Goal: Information Seeking & Learning: Learn about a topic

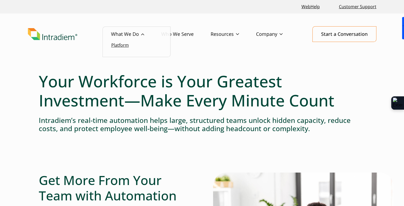
click at [124, 44] on link "Platform" at bounding box center [120, 45] width 18 height 6
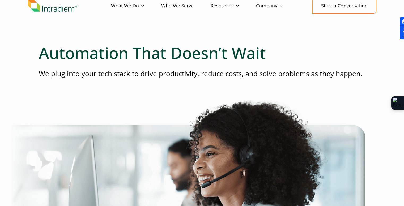
scroll to position [0, 2]
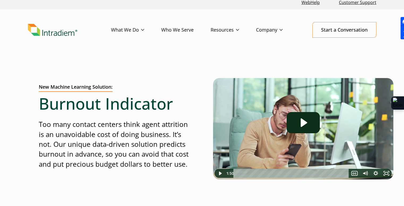
scroll to position [0, 2]
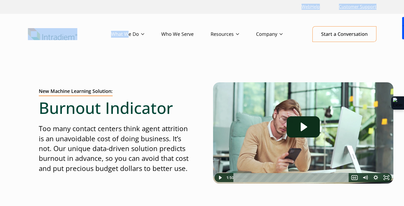
drag, startPoint x: 126, startPoint y: 18, endPoint x: 157, endPoint y: -18, distance: 48.2
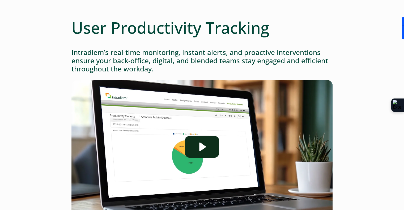
scroll to position [34, 0]
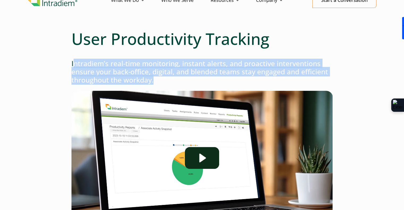
drag, startPoint x: 74, startPoint y: 63, endPoint x: 161, endPoint y: 79, distance: 88.8
click at [161, 79] on h3 "Intradiem’s real-time monitoring, instant alerts, and proactive interventions e…" at bounding box center [201, 72] width 261 height 25
copy h3 "ntradiem’s real-time monitoring, instant alerts, and proactive interventions en…"
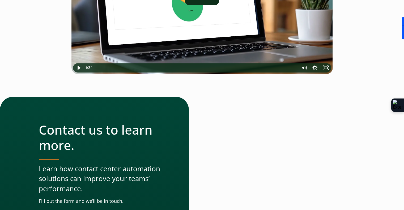
scroll to position [198, 0]
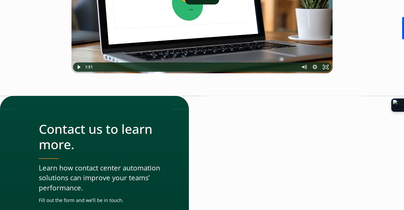
drag, startPoint x: 57, startPoint y: 58, endPoint x: 36, endPoint y: 49, distance: 22.6
click at [36, 49] on div "User Productivity Tracking Intradiem’s real-time monitoring, instant alerts, an…" at bounding box center [202, 106] width 383 height 482
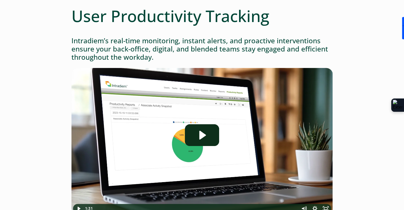
scroll to position [0, 0]
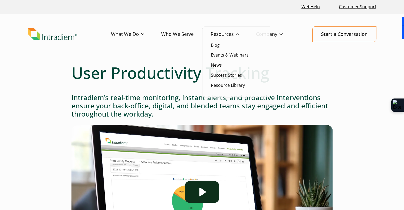
click at [233, 32] on link "Resources" at bounding box center [233, 34] width 45 height 15
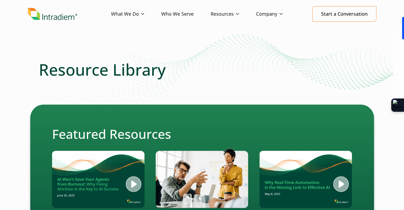
scroll to position [20, 0]
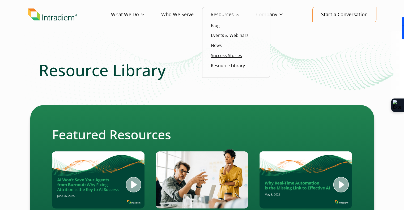
click at [222, 57] on link "Success Stories" at bounding box center [226, 56] width 31 height 6
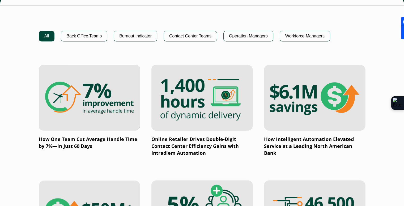
scroll to position [355, 0]
click at [96, 33] on button "Back Office Teams" at bounding box center [84, 36] width 46 height 11
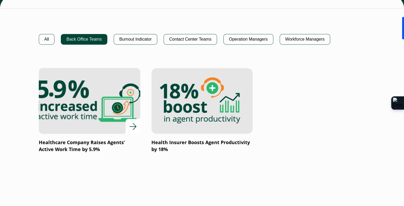
click at [100, 123] on img at bounding box center [89, 100] width 122 height 79
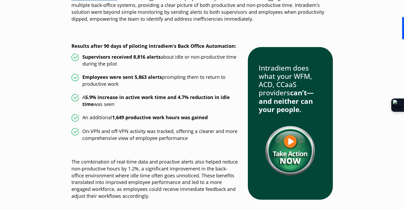
scroll to position [551, 0]
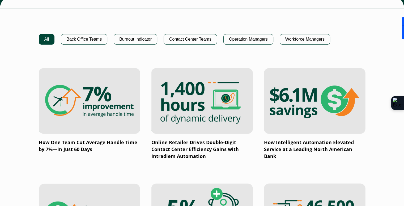
click at [79, 32] on div at bounding box center [202, 22] width 327 height 26
click at [79, 33] on div at bounding box center [202, 22] width 327 height 26
click at [81, 38] on button "Back Office Teams" at bounding box center [84, 39] width 46 height 11
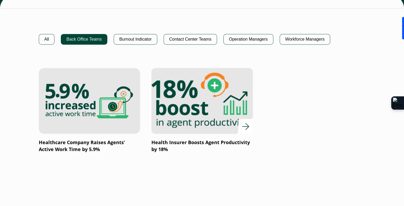
click at [194, 111] on img at bounding box center [202, 100] width 122 height 79
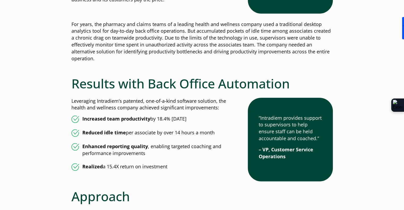
scroll to position [359, 0]
